Goal: Navigation & Orientation: Find specific page/section

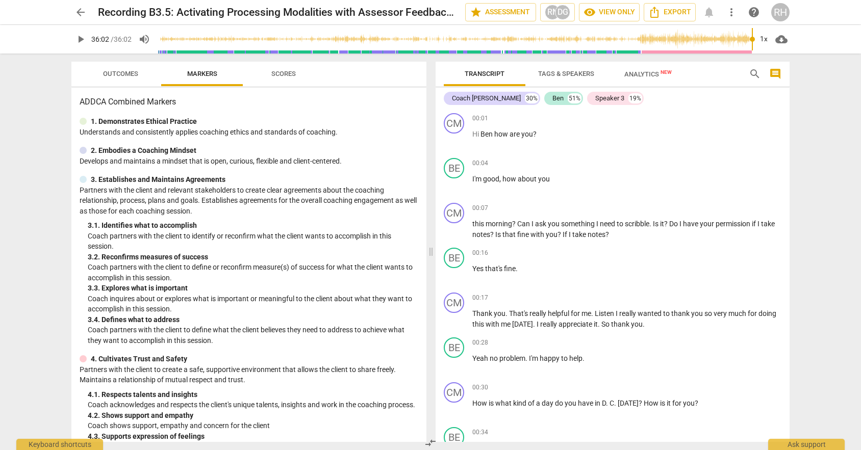
scroll to position [1963, 0]
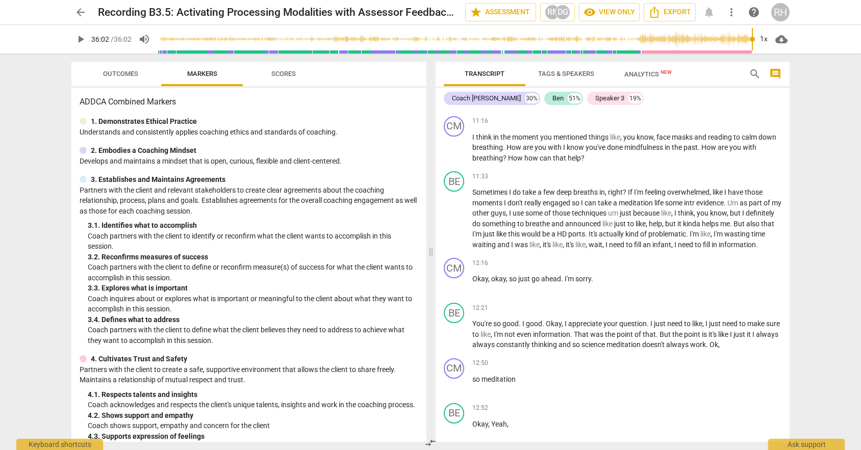
type input "2162"
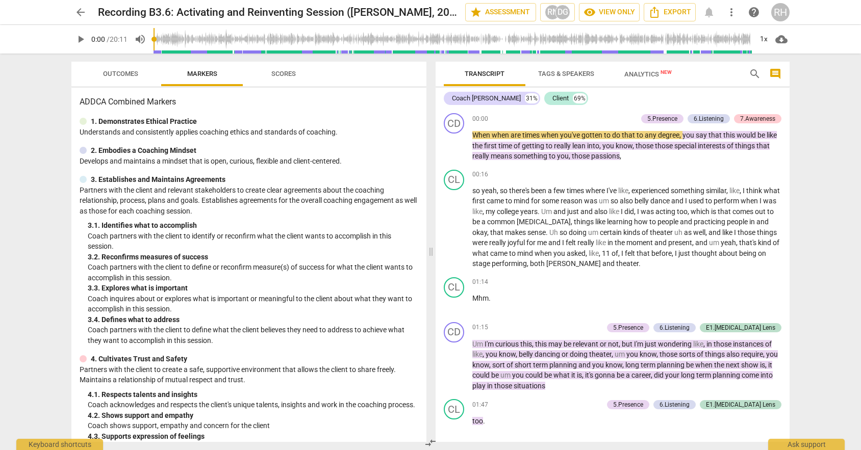
click at [19, 82] on div "arrow_back Recording B3.6: Activating and Reinventing Session (Dylan A, 20:11) …" at bounding box center [430, 225] width 861 height 450
